Goal: Check status

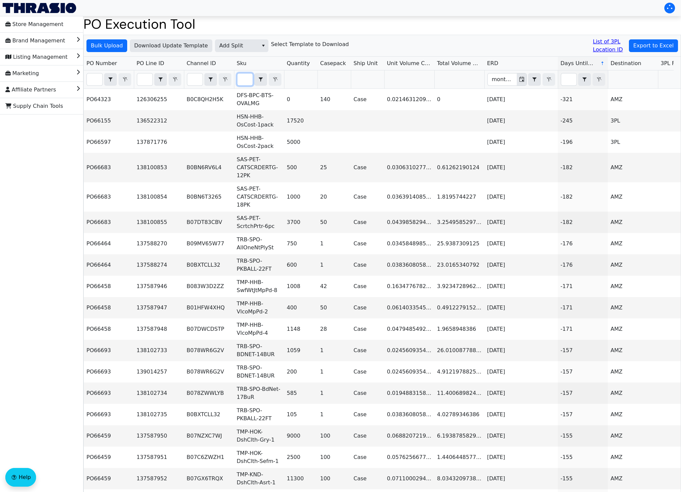
click at [246, 80] on input "Filter" at bounding box center [244, 79] width 15 height 12
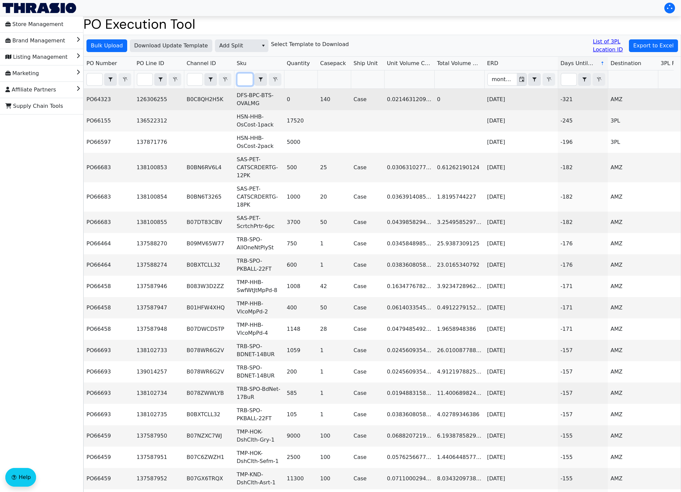
paste input "B07F1XK8WD"
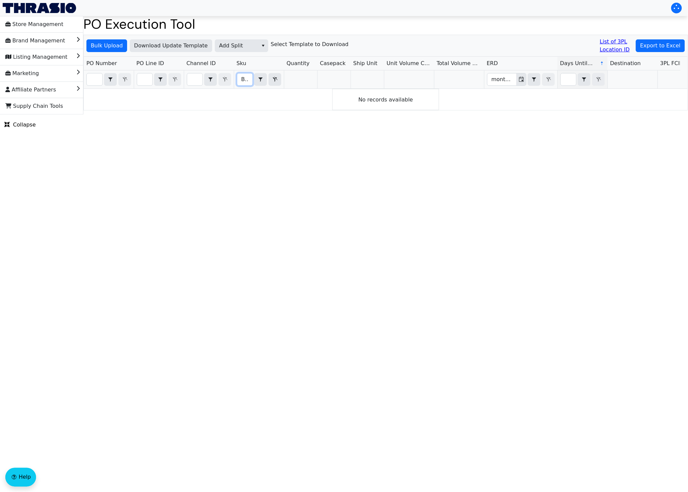
scroll to position [0, 28]
type input "B07F1XK8WD"
click at [355, 114] on html "Store Management Brand Management Listing Management Marketing Affiliate Partne…" at bounding box center [344, 57] width 688 height 114
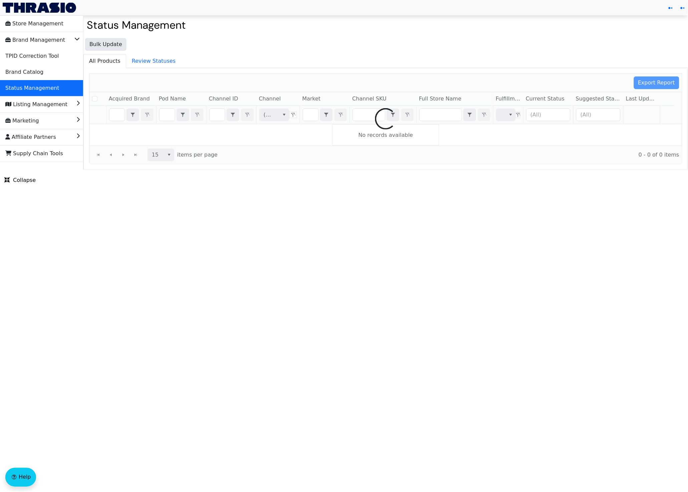
checkbox input "false"
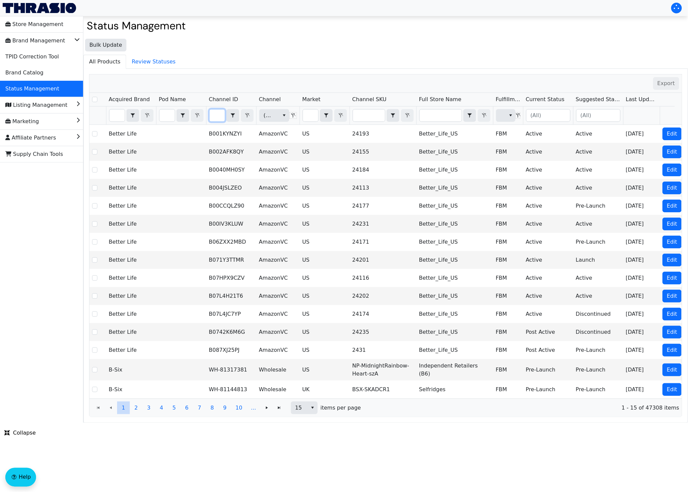
click at [214, 115] on input "Filter" at bounding box center [217, 115] width 15 height 12
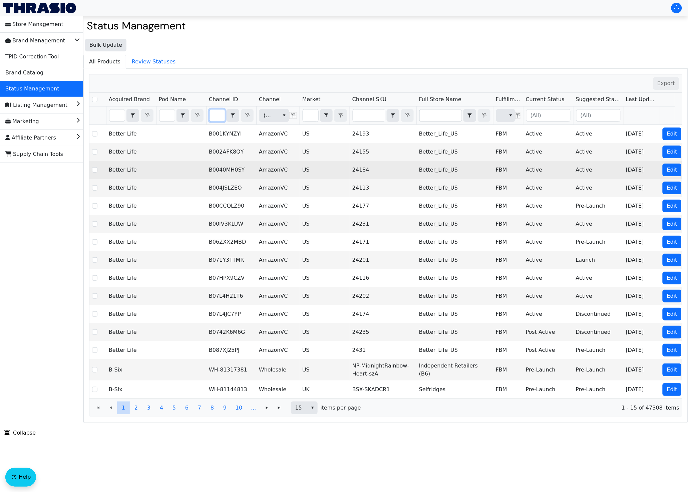
type input "B07F1XK8WD"
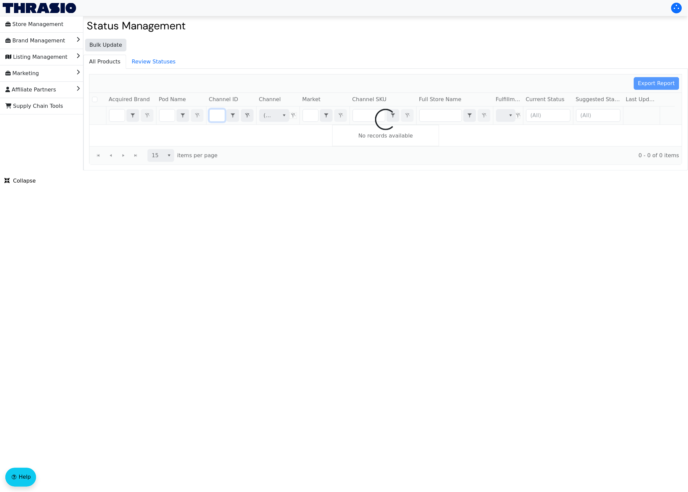
checkbox input "false"
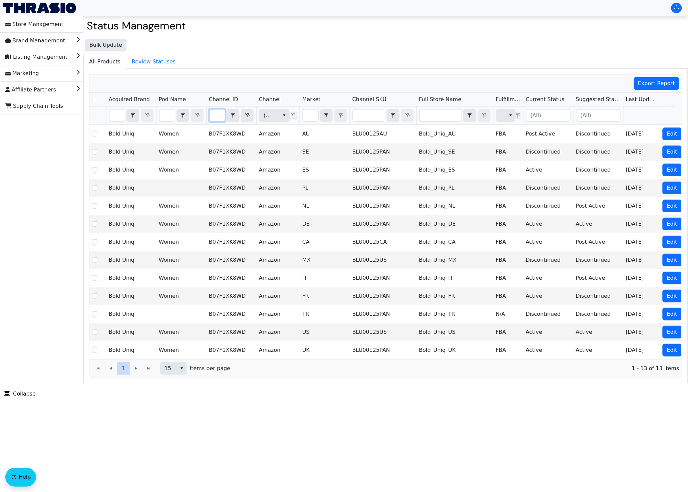
type input "B07F1XK8WD"
